Goal: Information Seeking & Learning: Learn about a topic

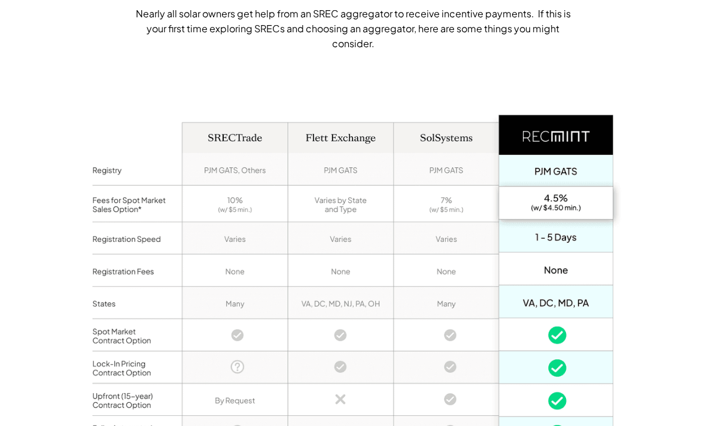
scroll to position [865, 0]
click at [657, 371] on div "Full-service SREC aggregation Nearly all solar owners get help from an SREC agg…" at bounding box center [353, 257] width 706 height 676
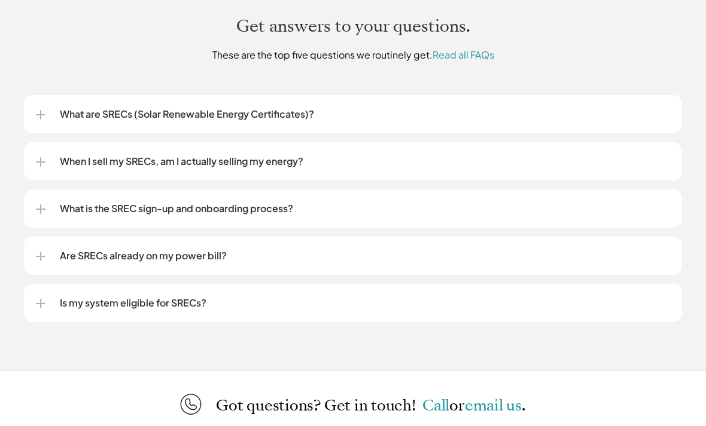
scroll to position [1508, 0]
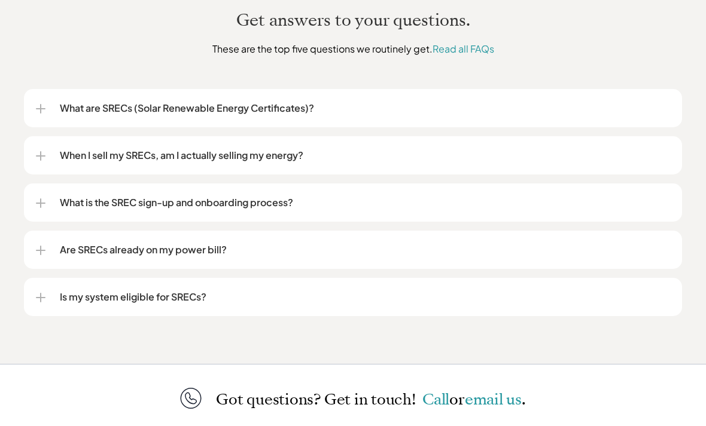
click at [603, 381] on div "Got questions? Get in touch! Call or email us ." at bounding box center [353, 398] width 706 height 69
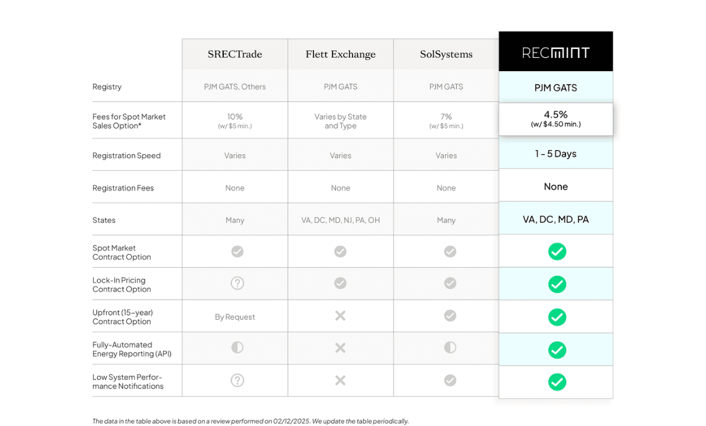
scroll to position [949, 0]
click at [653, 294] on div "Full-service SREC aggregation Nearly all solar owners get help from an SREC agg…" at bounding box center [353, 174] width 706 height 676
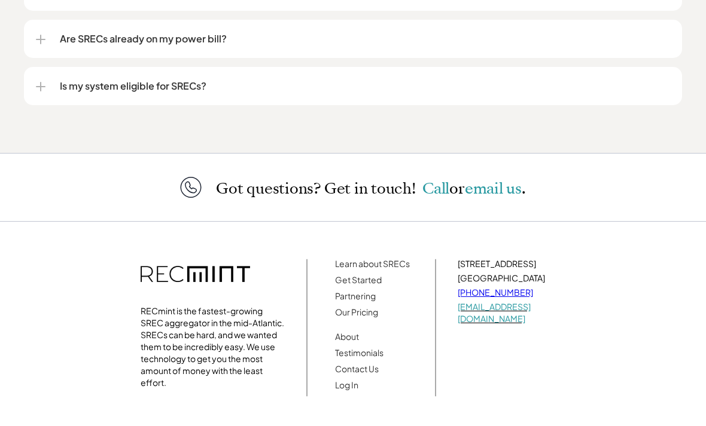
scroll to position [1733, 0]
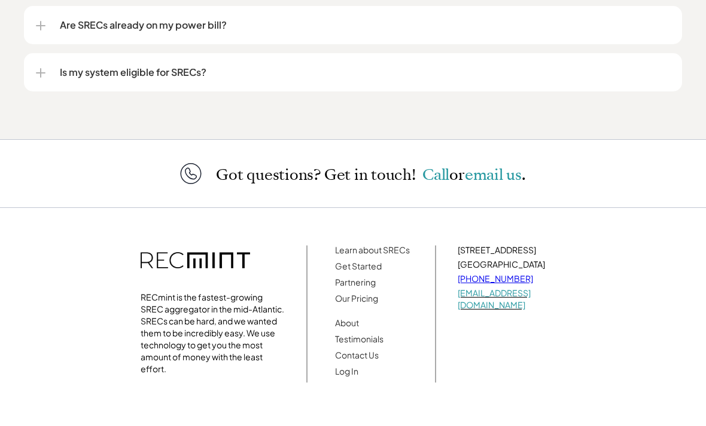
click at [583, 389] on div "RECmint is the fastest-growing SREC aggregator in the mid-Atlantic. SRECs can b…" at bounding box center [353, 314] width 485 height 200
click at [572, 385] on div "RECmint is the fastest-growing SREC aggregator in the mid-Atlantic. SRECs can b…" at bounding box center [353, 314] width 485 height 200
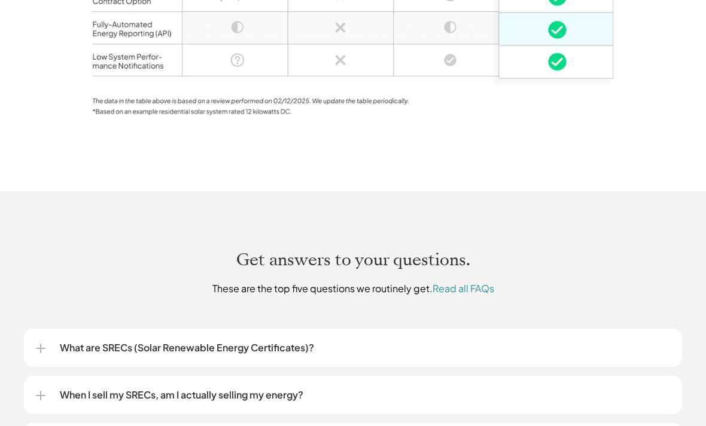
scroll to position [1269, 0]
click at [480, 288] on link "Read all FAQs" at bounding box center [463, 288] width 62 height 13
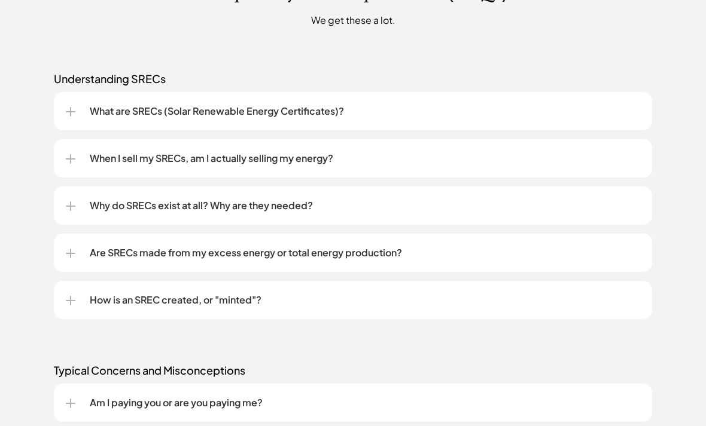
scroll to position [928, 0]
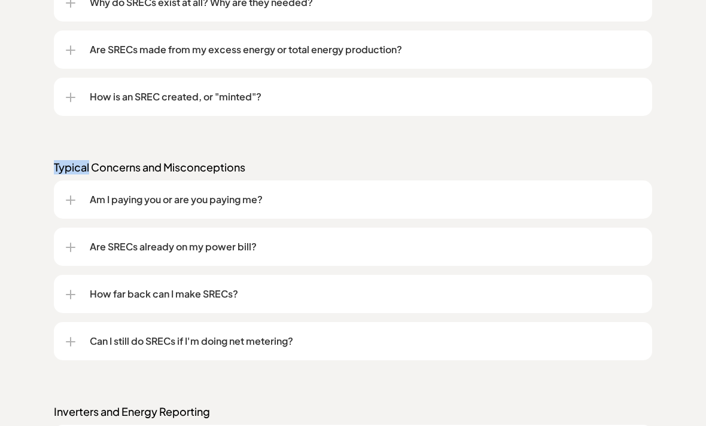
scroll to position [1159, 0]
click at [499, 374] on div "Frequently asked questions (FAQs) We get these a lot. Understanding SRECs What …" at bounding box center [353, 265] width 706 height 1092
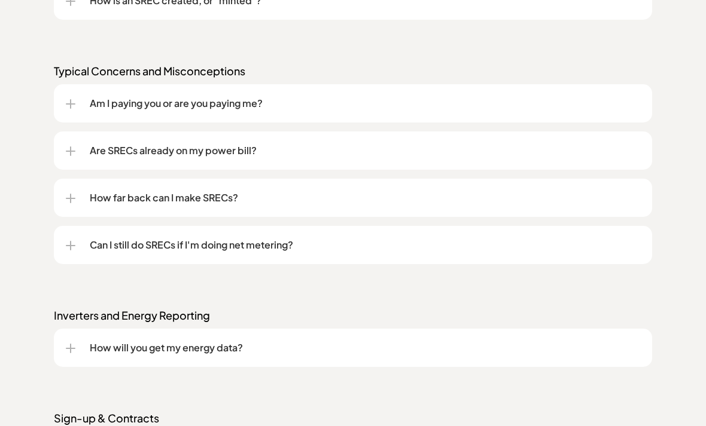
scroll to position [1255, 0]
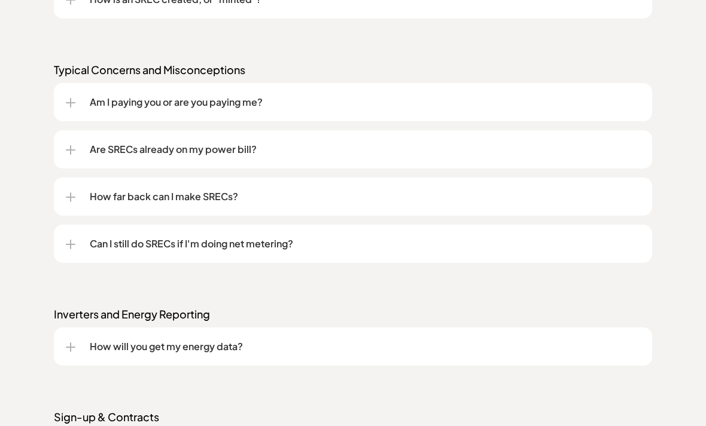
click at [594, 263] on div "Can I still do SRECs if I'm doing net metering?" at bounding box center [353, 244] width 574 height 38
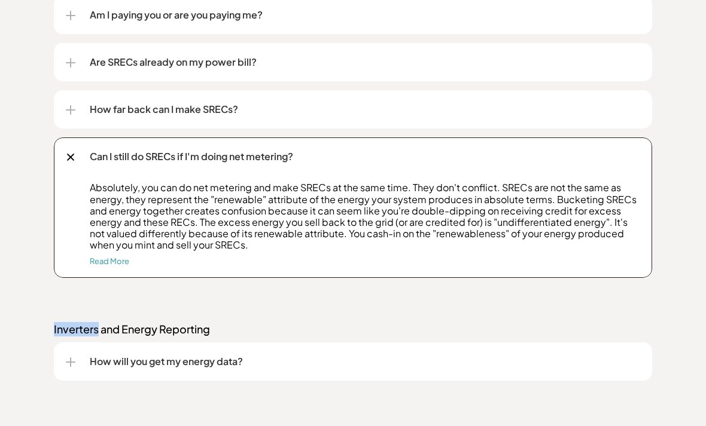
scroll to position [1343, 0]
click at [71, 158] on div at bounding box center [71, 158] width 8 height 8
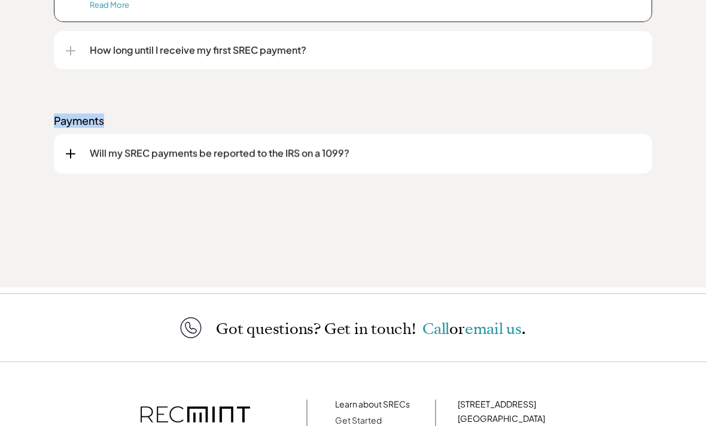
scroll to position [1876, 0]
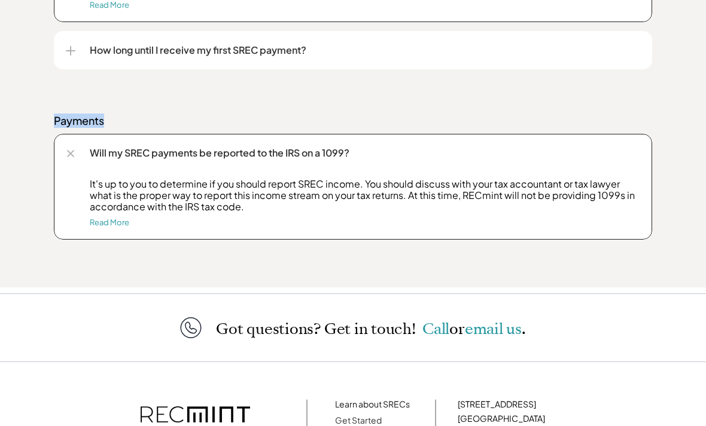
click at [71, 160] on div "Will my SREC payments be reported to the IRS on a 1099?" at bounding box center [353, 153] width 574 height 38
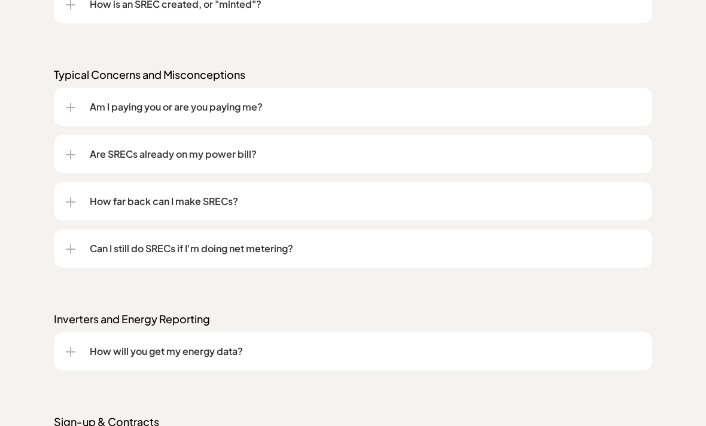
scroll to position [1251, 0]
